Goal: Find specific page/section: Find specific page/section

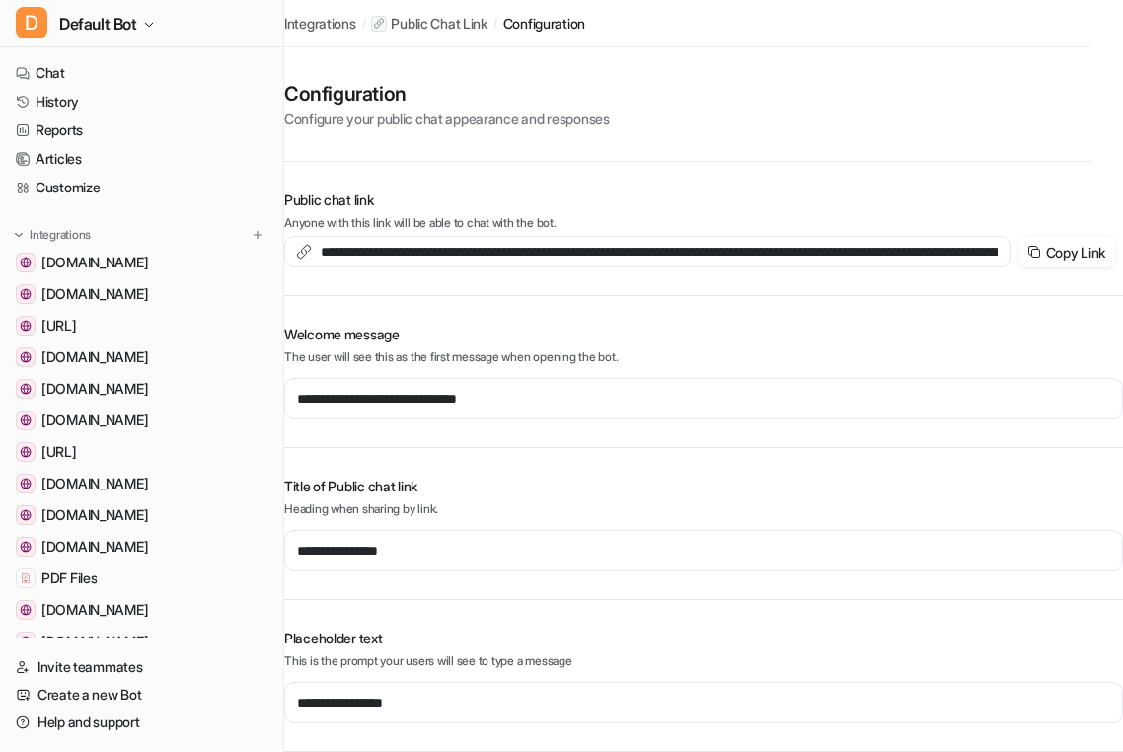
scroll to position [547, 0]
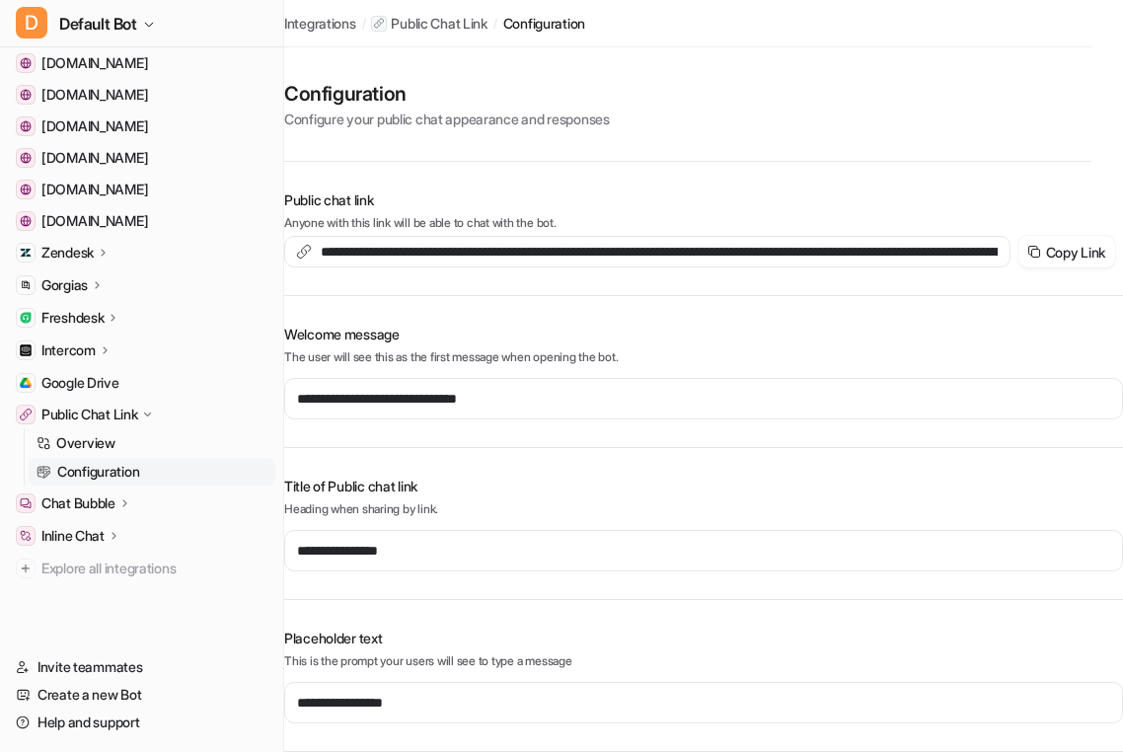
click at [127, 495] on icon at bounding box center [124, 502] width 14 height 15
click at [92, 562] on p "Configuration" at bounding box center [98, 561] width 82 height 20
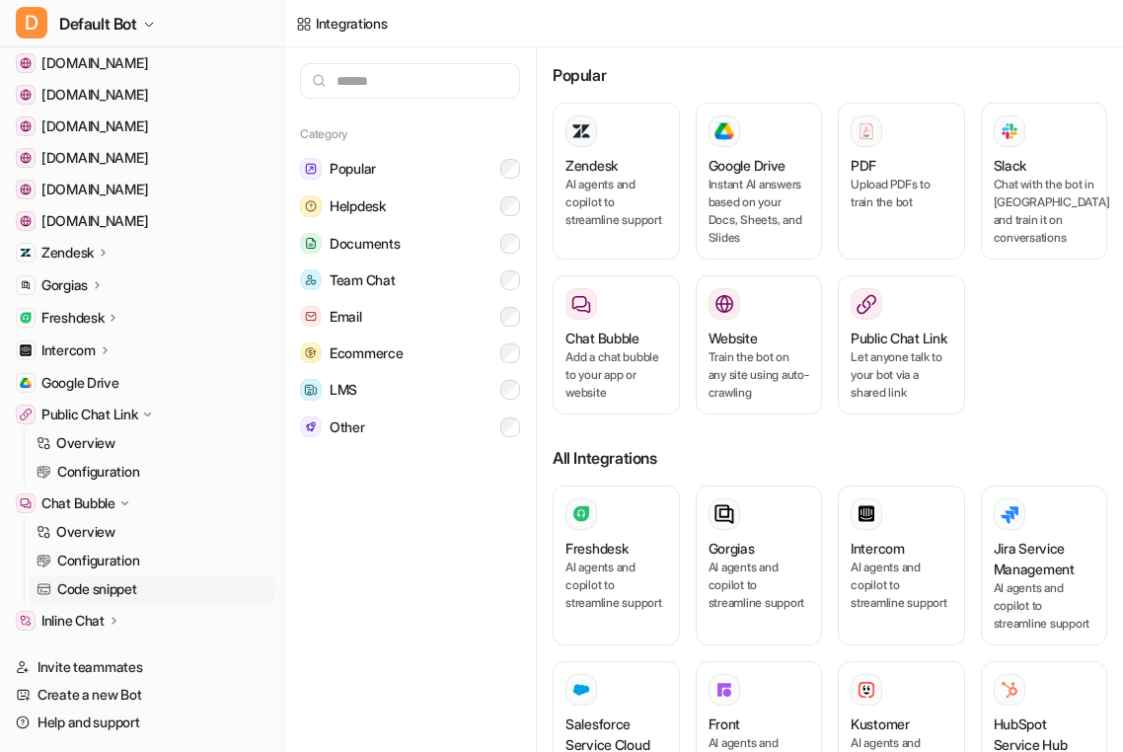
click at [84, 586] on p "Code snippet" at bounding box center [97, 589] width 80 height 20
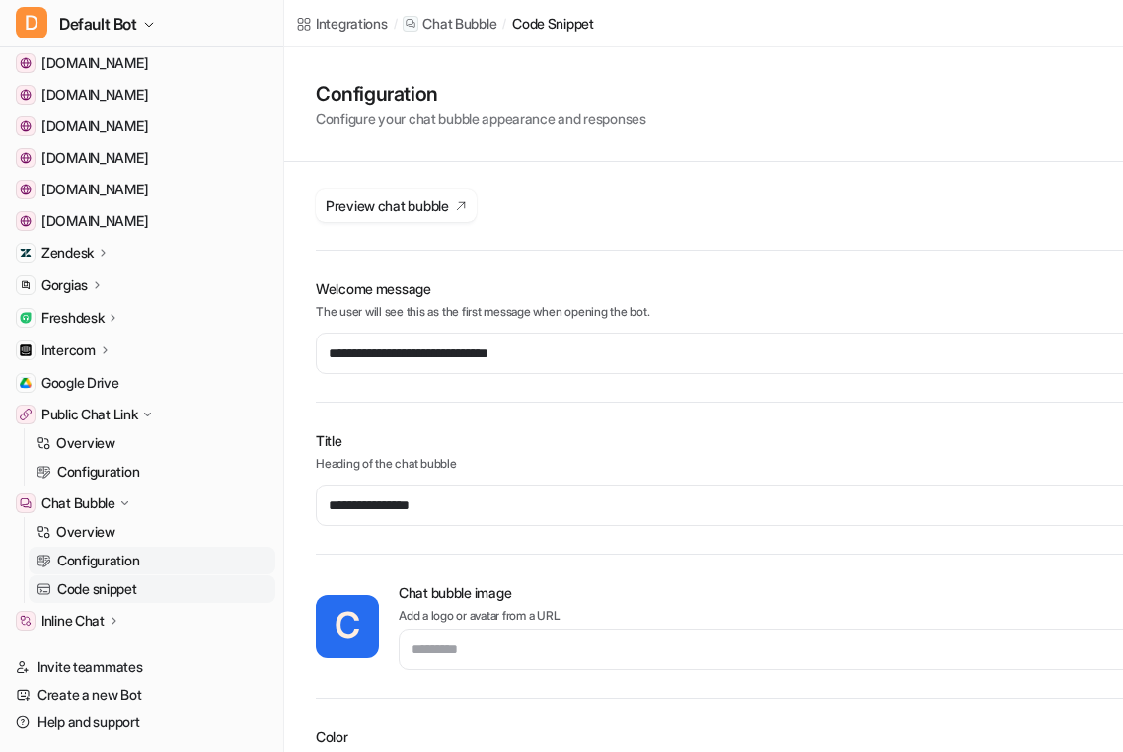
click at [144, 556] on link "Configuration" at bounding box center [152, 561] width 247 height 28
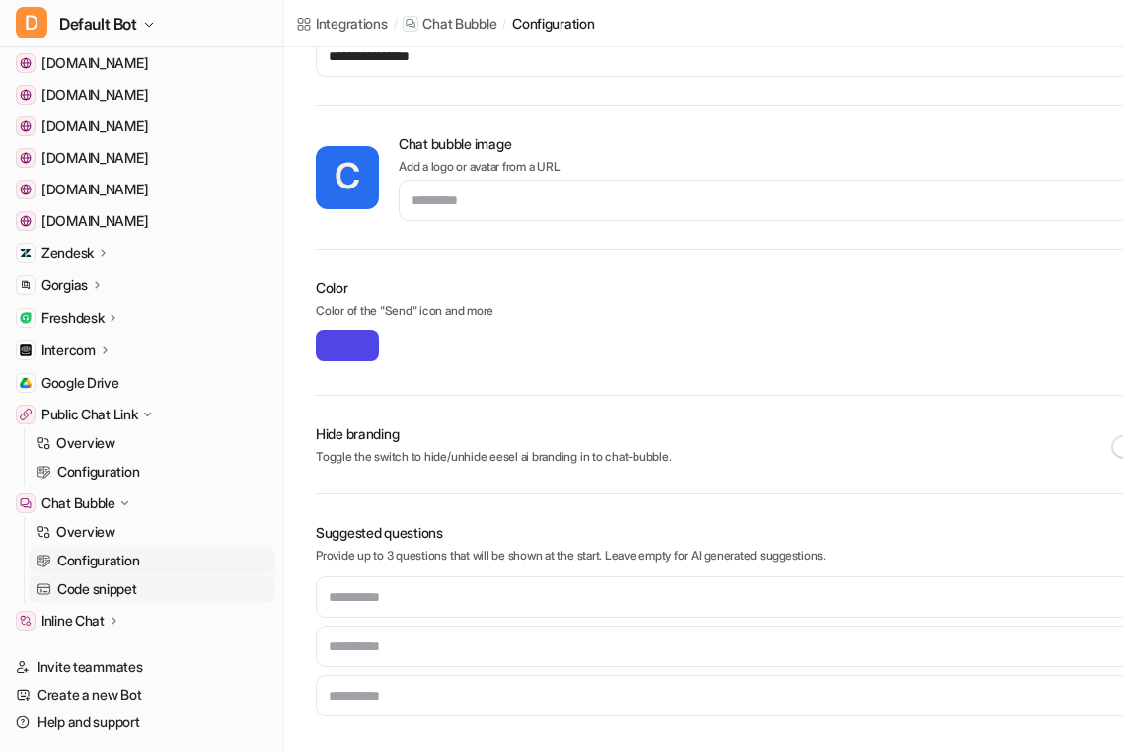
click at [112, 589] on p "Code snippet" at bounding box center [97, 589] width 80 height 20
